Goal: Transaction & Acquisition: Purchase product/service

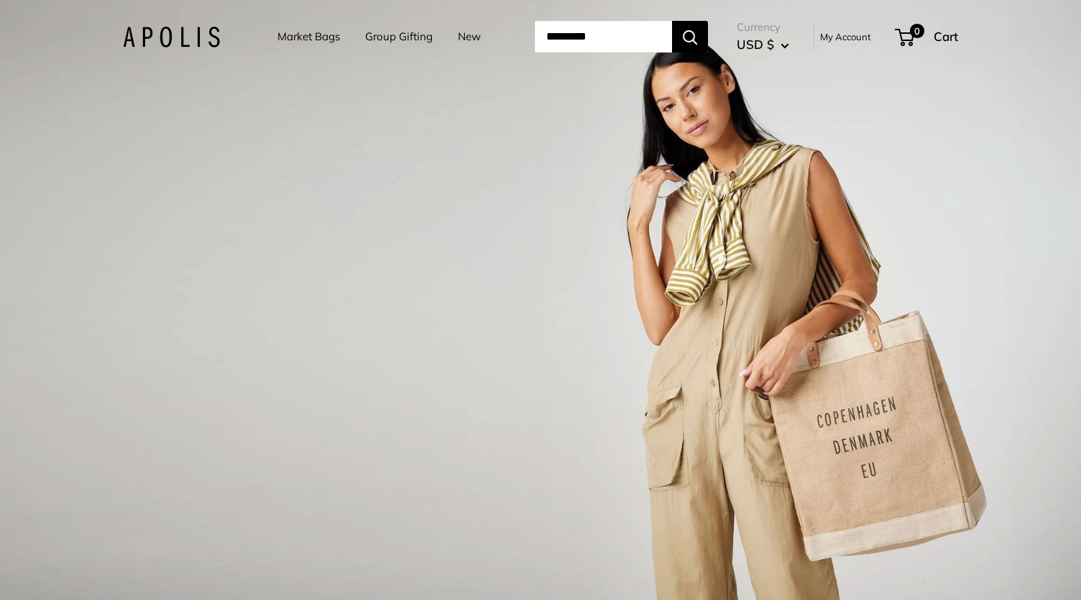
click at [303, 37] on link "Market Bags" at bounding box center [309, 37] width 63 height 20
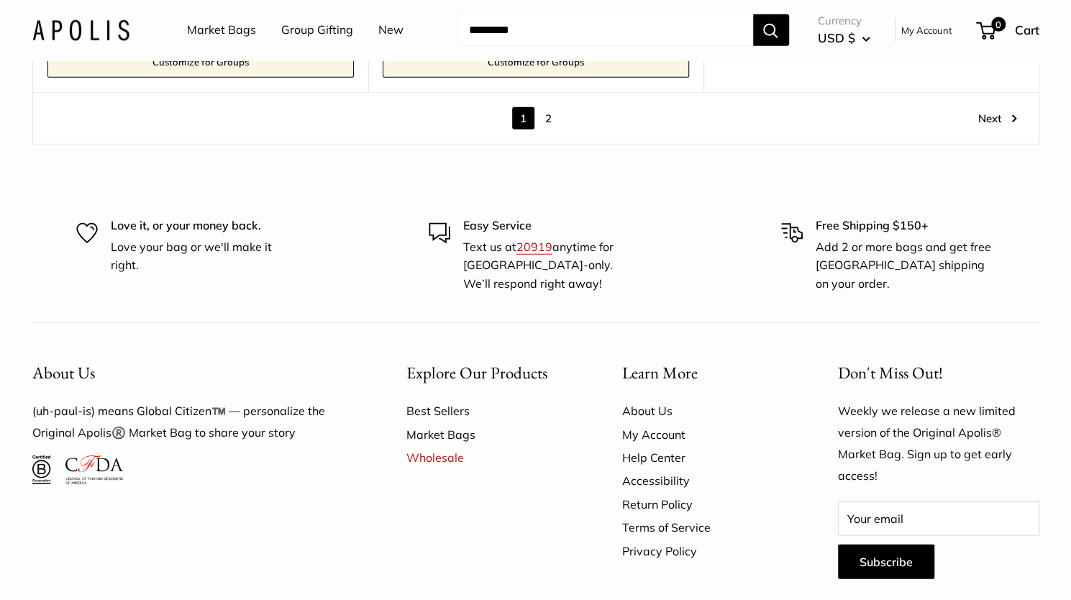
scroll to position [8546, 0]
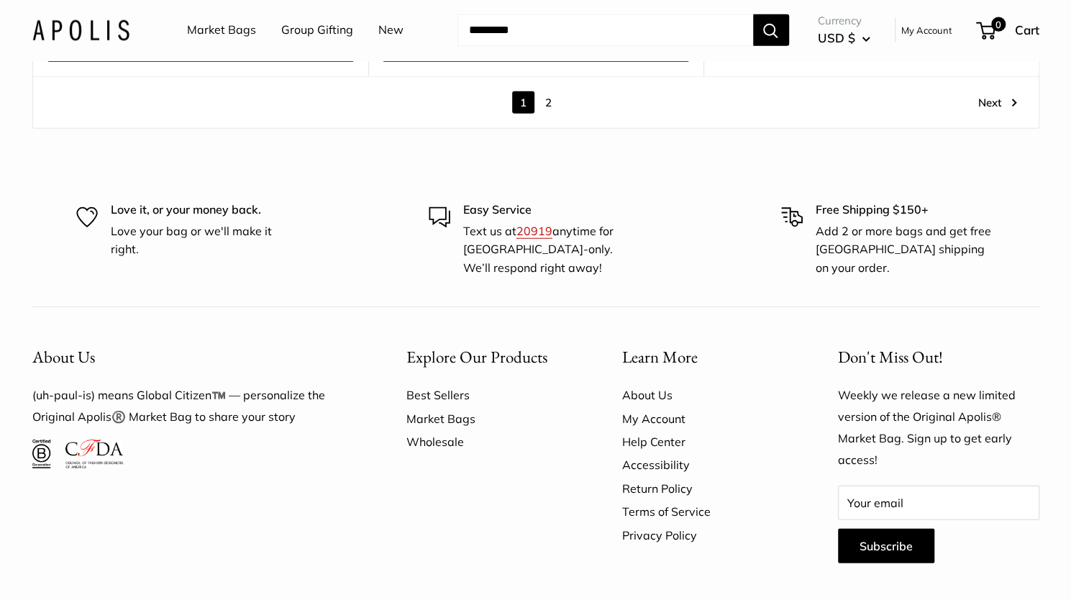
click at [444, 433] on link "Wholesale" at bounding box center [488, 441] width 165 height 23
